Goal: Navigation & Orientation: Find specific page/section

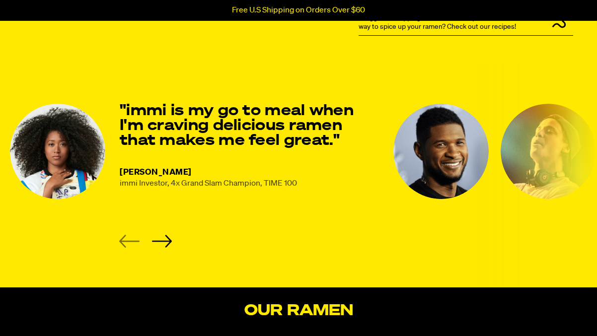
scroll to position [1297, 0]
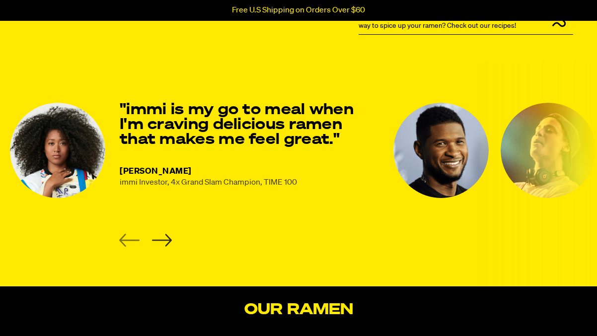
click at [160, 238] on icon "Next slide" at bounding box center [161, 240] width 20 height 13
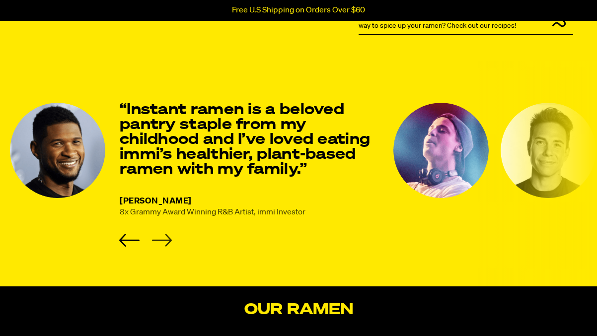
click at [160, 238] on icon "Next slide" at bounding box center [161, 240] width 20 height 13
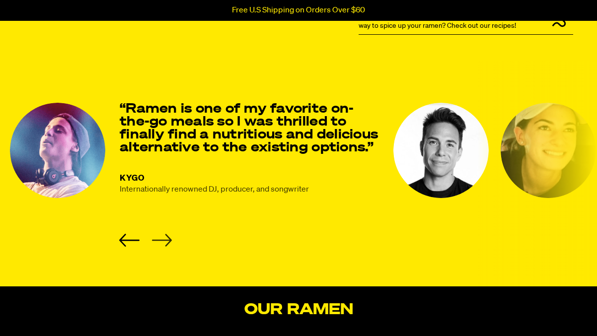
click at [160, 238] on icon "Next slide" at bounding box center [161, 240] width 20 height 13
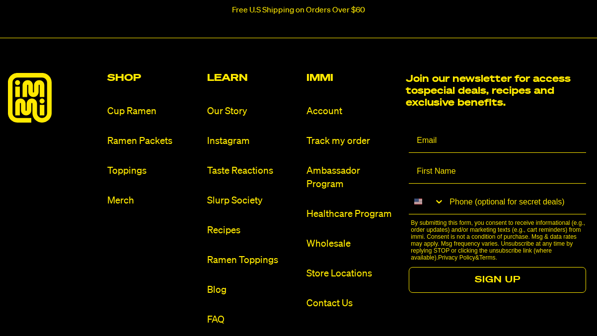
scroll to position [4481, 0]
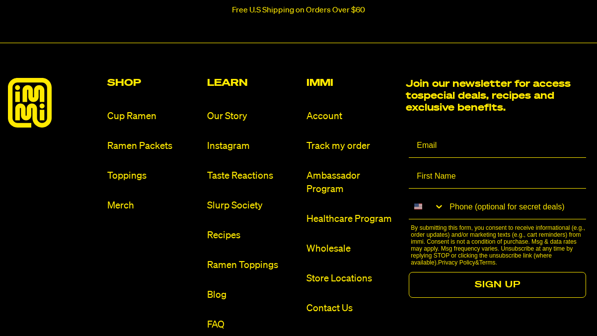
click at [221, 102] on div "Learn Our Story Instagram Taste Reactions Slurp Society Recipes Ramen Toppings …" at bounding box center [252, 205] width 91 height 254
click at [221, 110] on link "Our Story" at bounding box center [252, 116] width 91 height 13
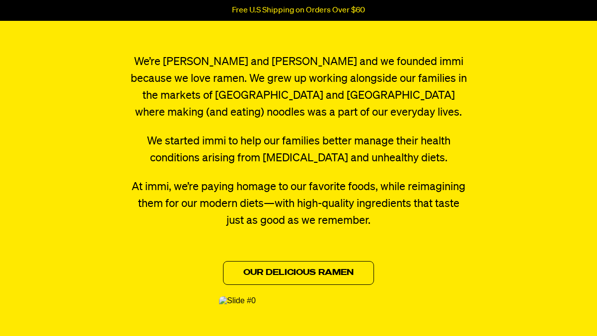
scroll to position [353, 0]
